Goal: Information Seeking & Learning: Find specific fact

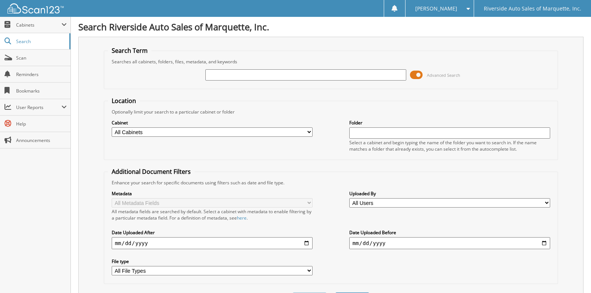
click at [225, 73] on input "text" at bounding box center [305, 74] width 201 height 11
type input "125542"
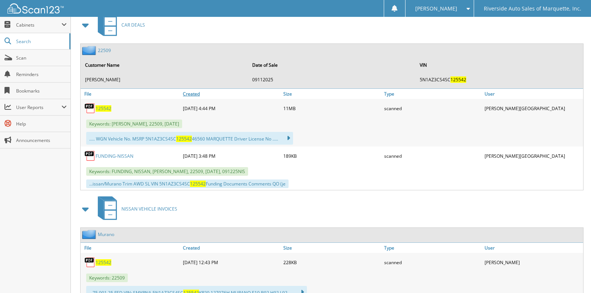
scroll to position [262, 0]
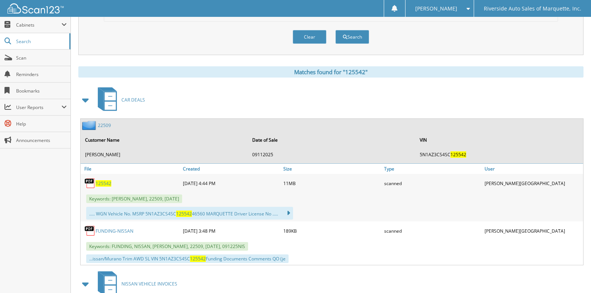
click at [106, 124] on link "22509" at bounding box center [104, 125] width 13 height 6
